Goal: Task Accomplishment & Management: Use online tool/utility

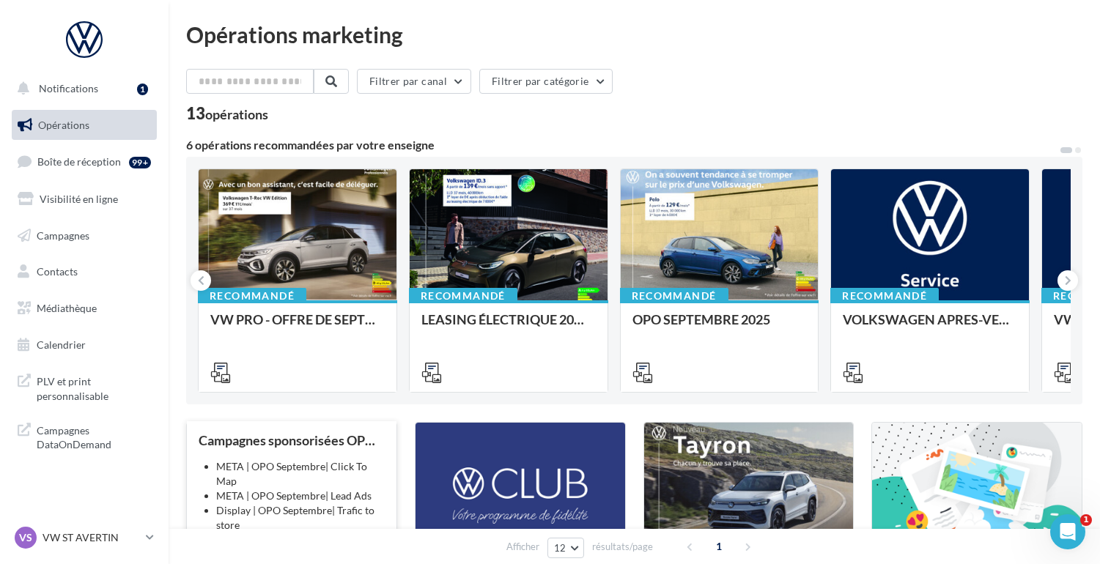
click at [319, 473] on li "META | OPO Septembre| Click To Map" at bounding box center [300, 473] width 168 height 29
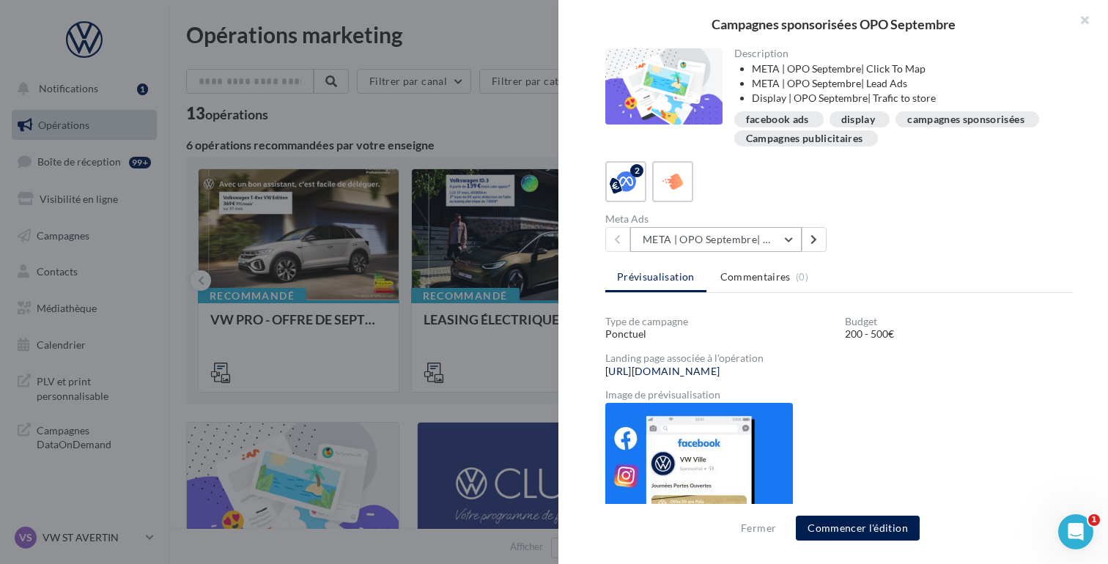
click at [785, 234] on button "META | OPO Septembre| Click To Map" at bounding box center [715, 239] width 171 height 25
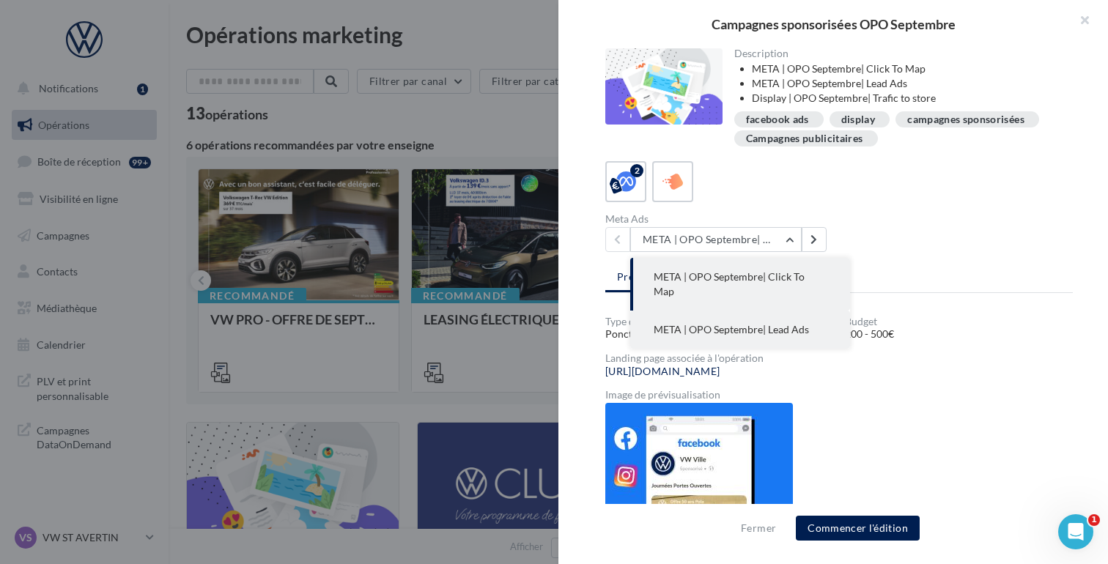
click at [782, 323] on span "META | OPO Septembre| Lead Ads" at bounding box center [730, 329] width 155 height 12
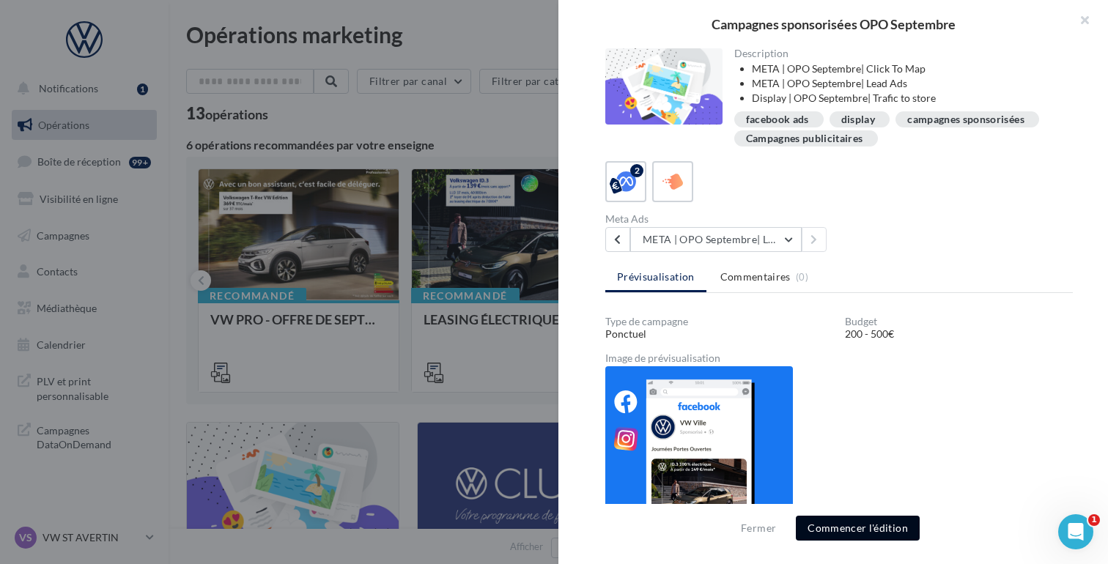
click at [851, 528] on button "Commencer l'édition" at bounding box center [858, 528] width 124 height 25
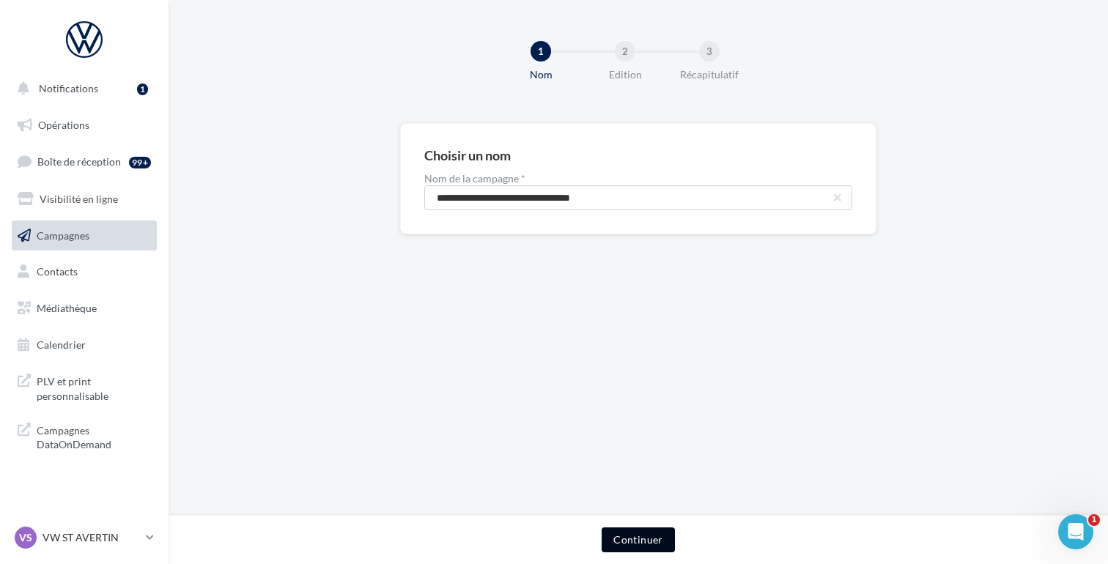
click at [639, 543] on button "Continuer" at bounding box center [637, 539] width 73 height 25
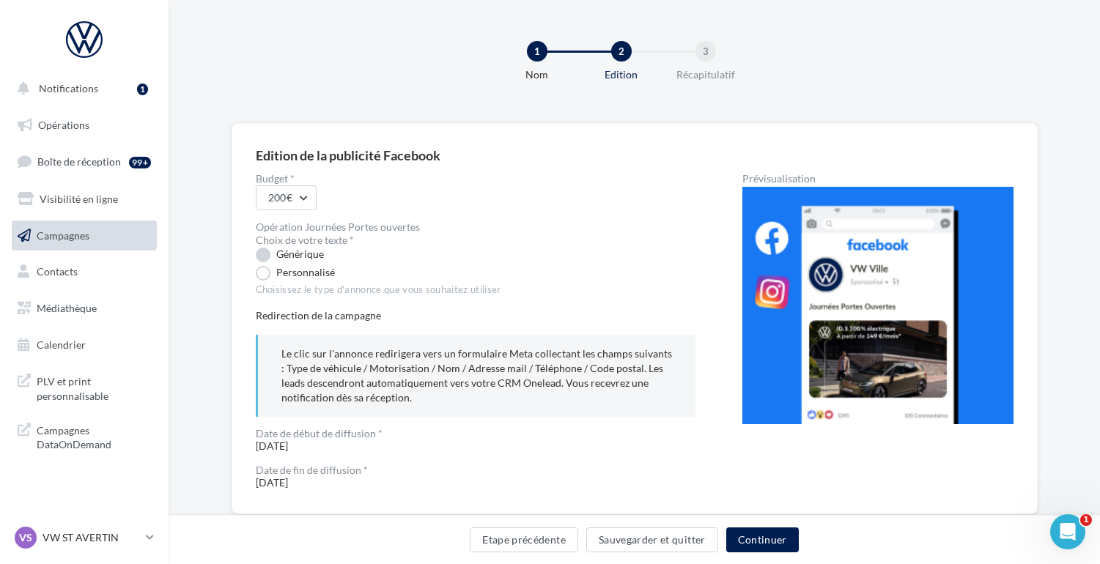
click at [262, 251] on label "Générique" at bounding box center [290, 255] width 68 height 15
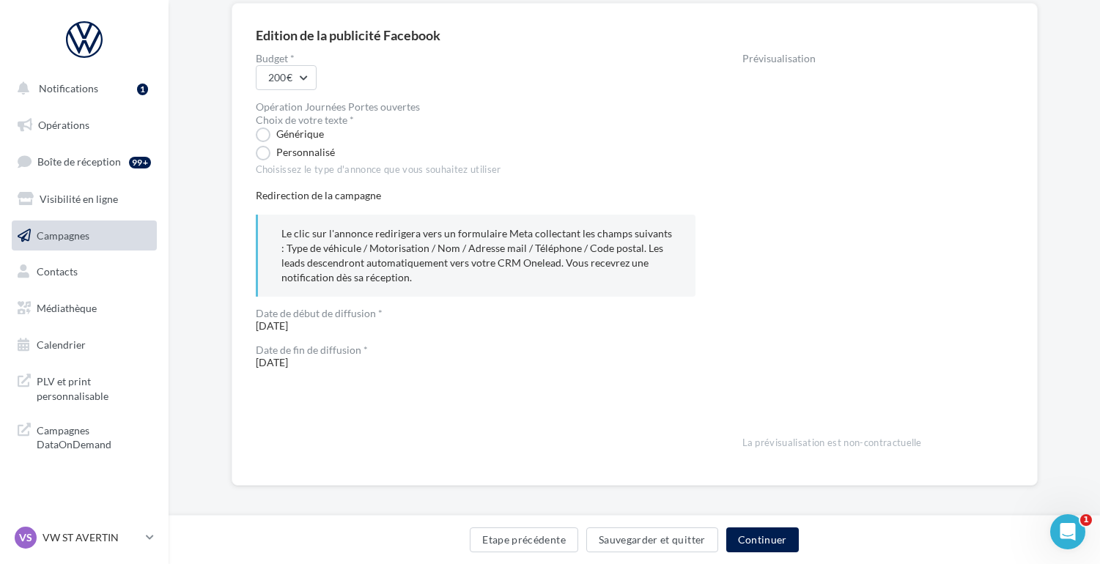
scroll to position [128, 0]
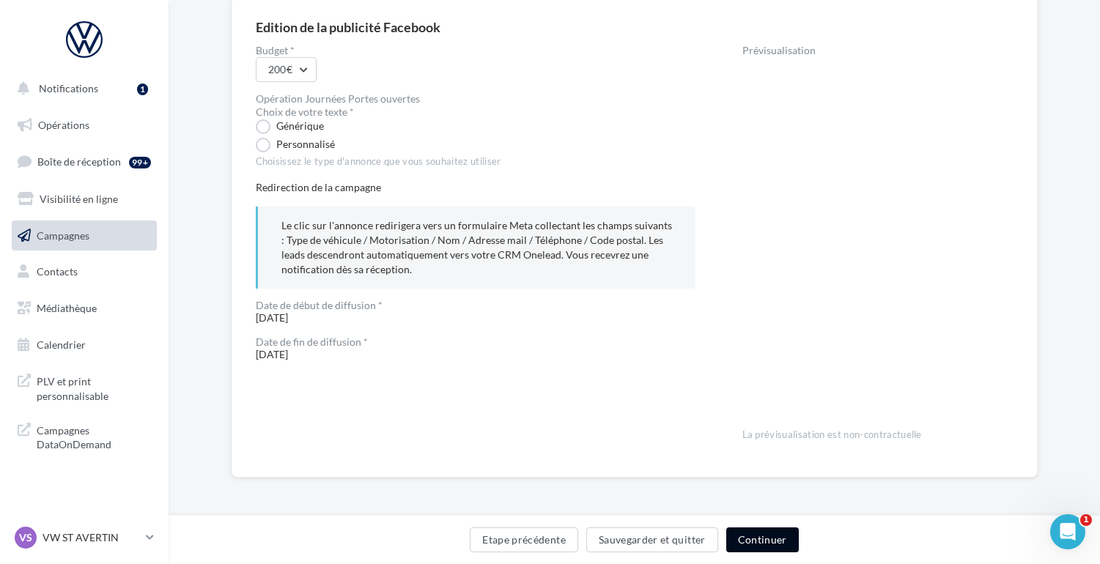
click at [757, 539] on button "Continuer" at bounding box center [762, 539] width 73 height 25
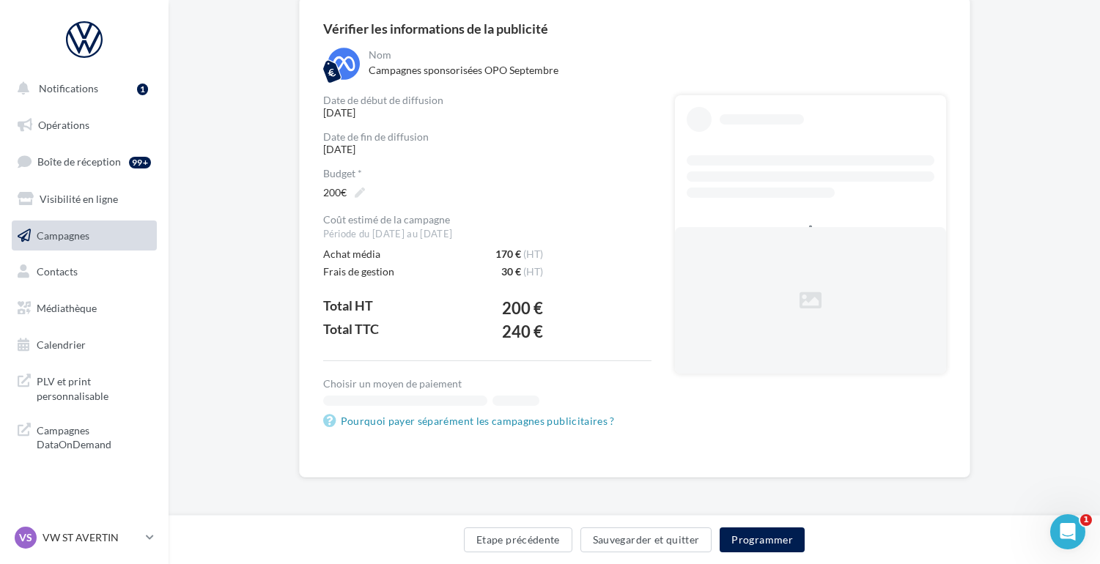
scroll to position [128, 0]
click at [757, 539] on button "Programmer" at bounding box center [761, 539] width 85 height 25
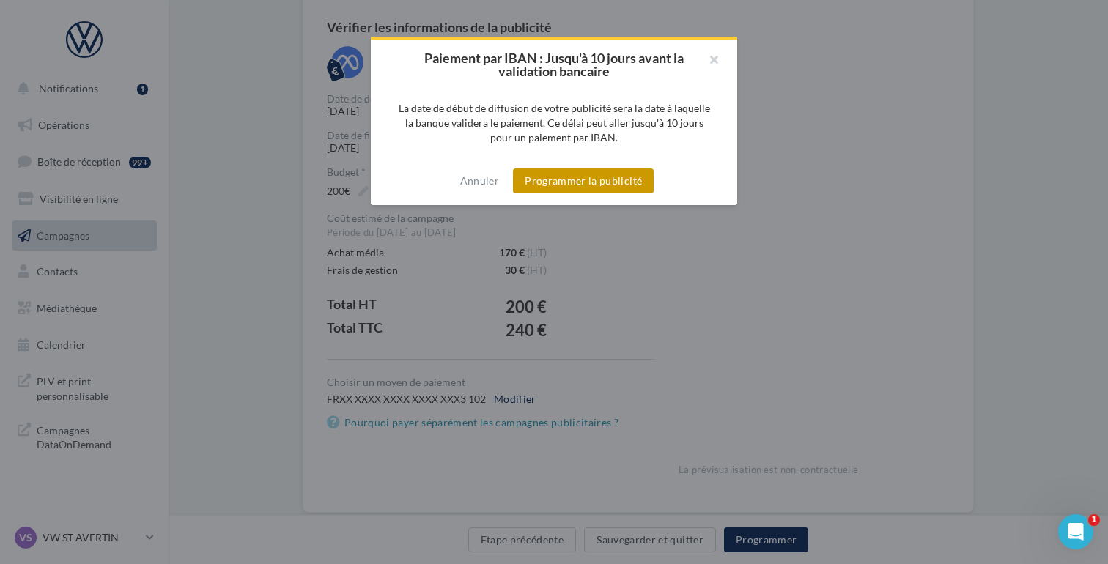
click at [585, 168] on button "Programmer la publicité" at bounding box center [583, 180] width 141 height 25
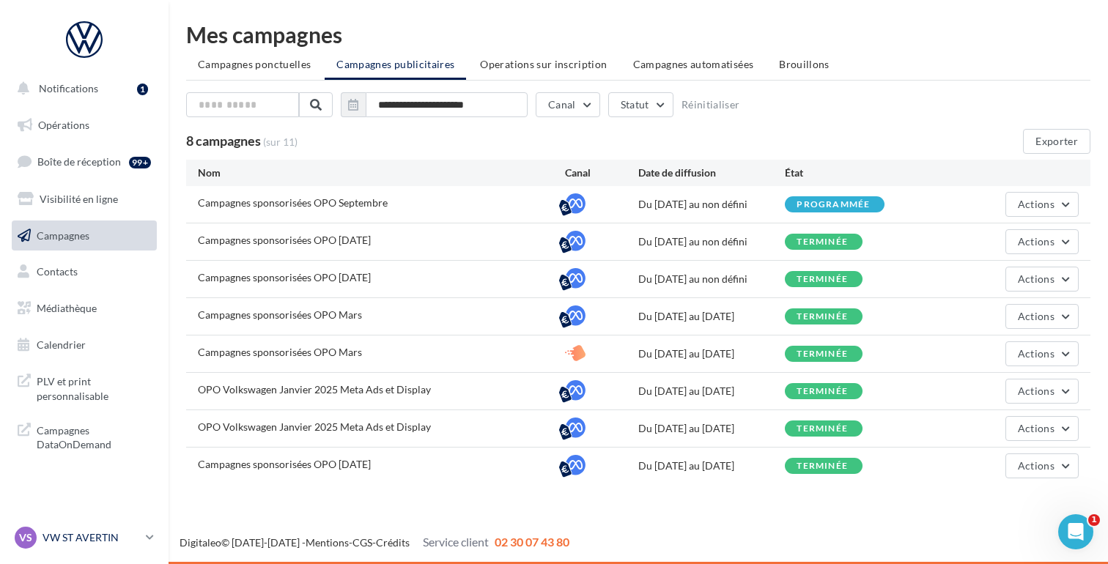
click at [151, 544] on link "VS VW ST AVERTIN vw-sta-dog" at bounding box center [84, 538] width 145 height 28
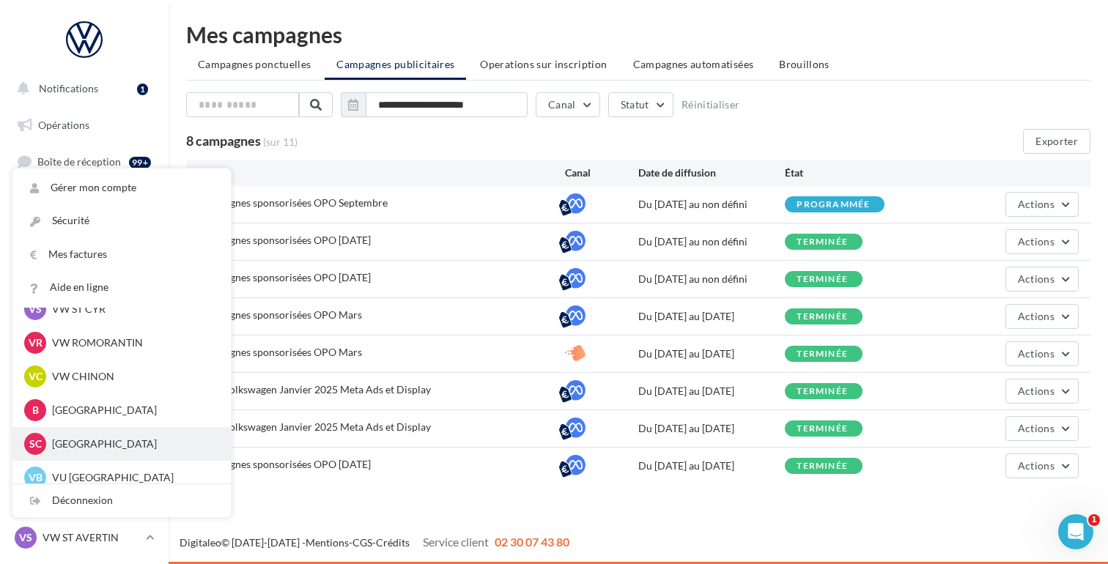
scroll to position [119, 0]
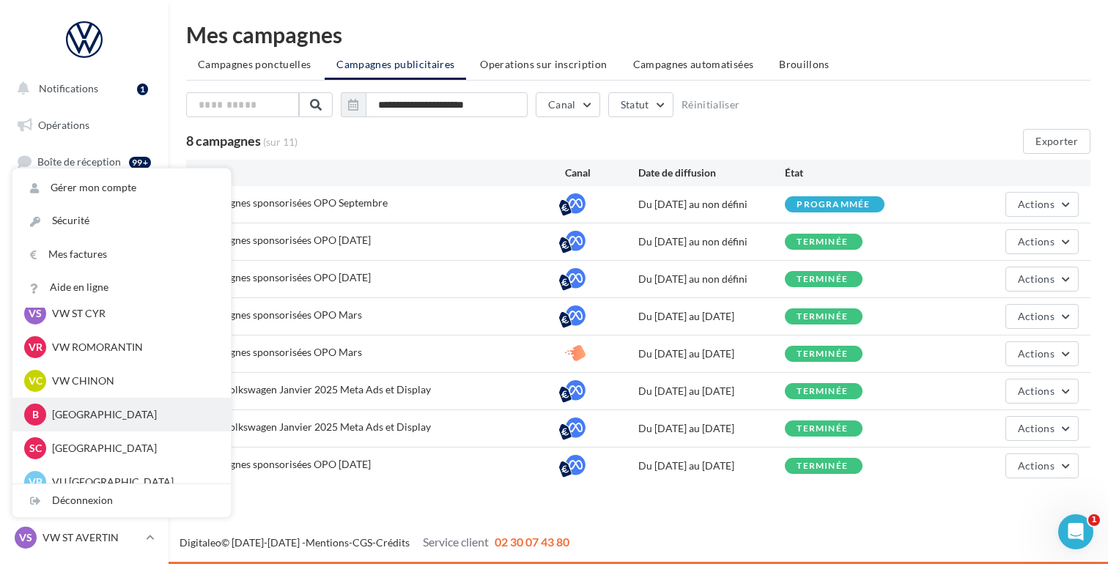
click at [58, 415] on p "[GEOGRAPHIC_DATA]" at bounding box center [132, 414] width 161 height 15
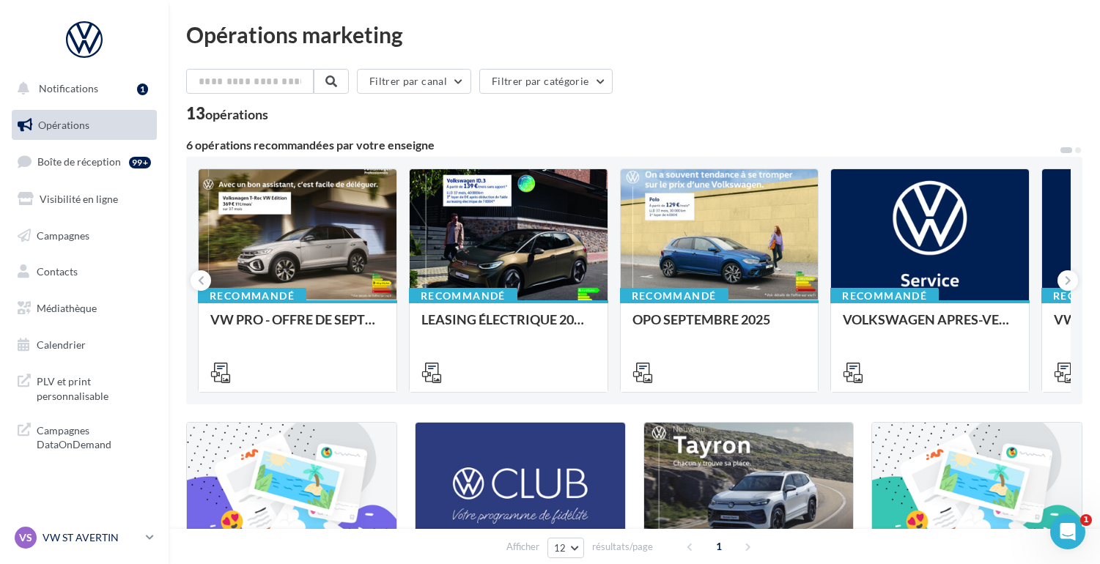
click at [93, 541] on p "VW ST AVERTIN" at bounding box center [90, 537] width 97 height 15
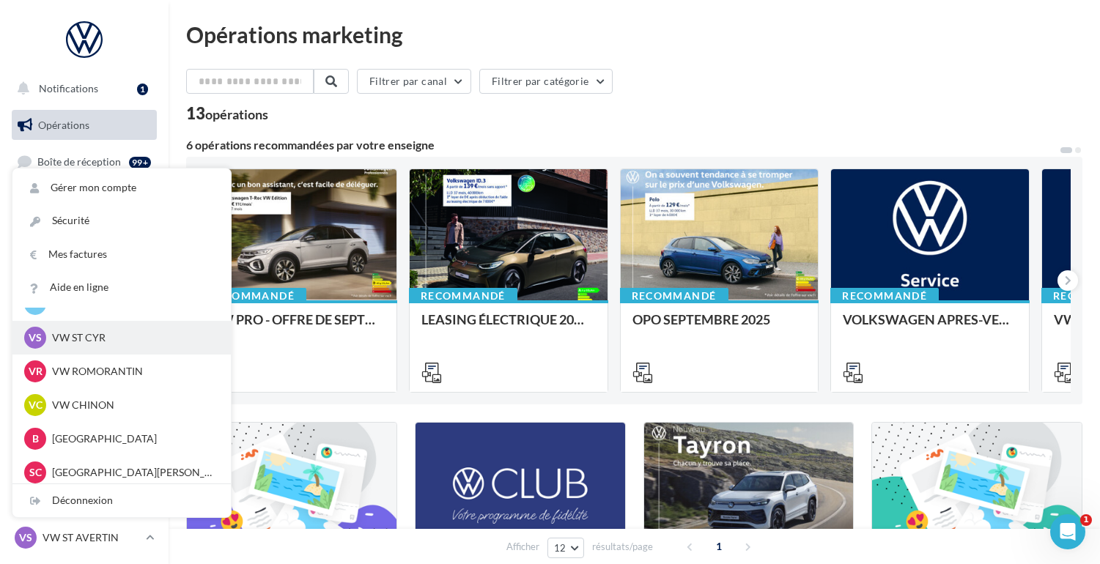
scroll to position [165, 0]
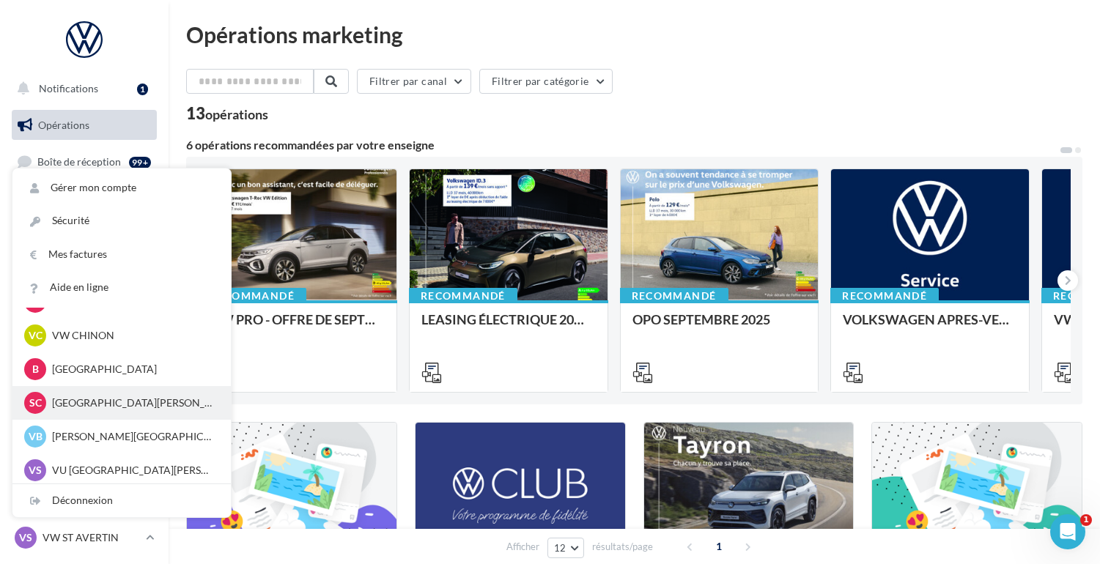
click at [100, 400] on p "ST CYR SUR LOIRE" at bounding box center [132, 403] width 161 height 15
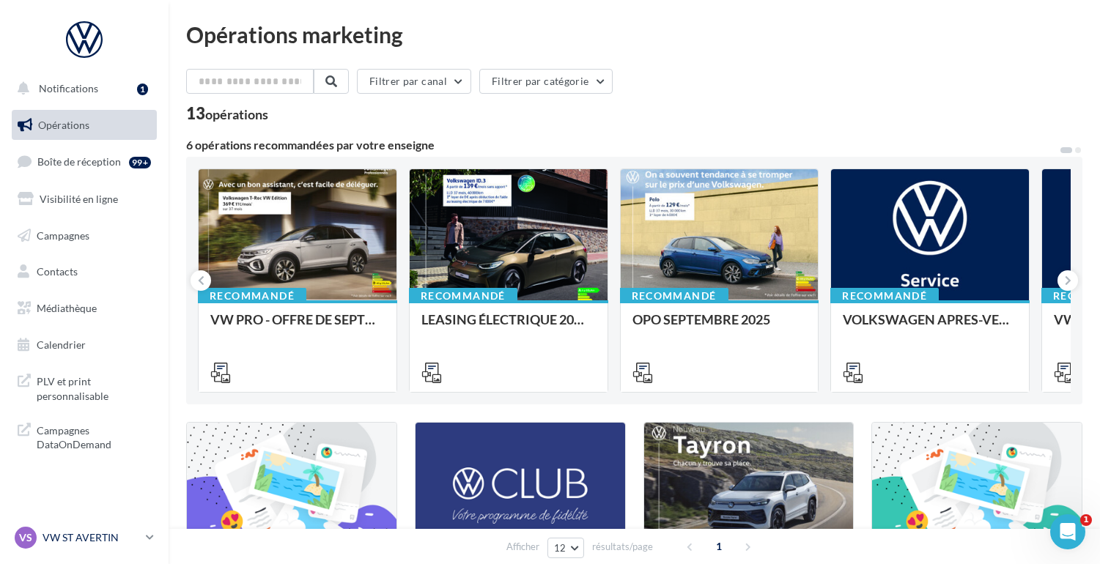
click at [147, 528] on link "VS VW ST AVERTIN vw-sta-dog" at bounding box center [84, 538] width 145 height 28
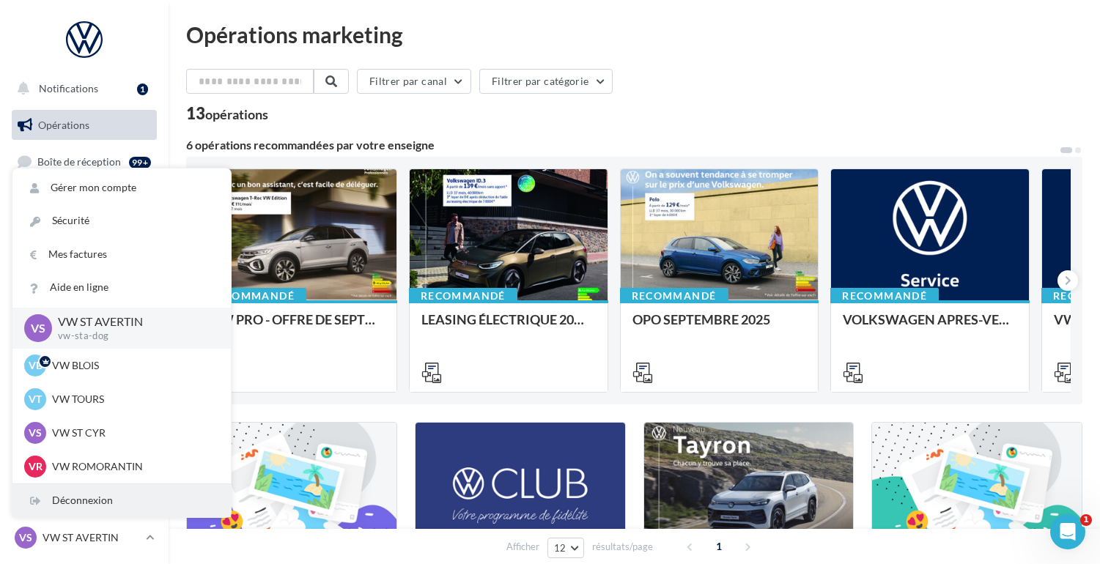
click at [100, 497] on div "Déconnexion" at bounding box center [121, 500] width 218 height 33
